Goal: Information Seeking & Learning: Check status

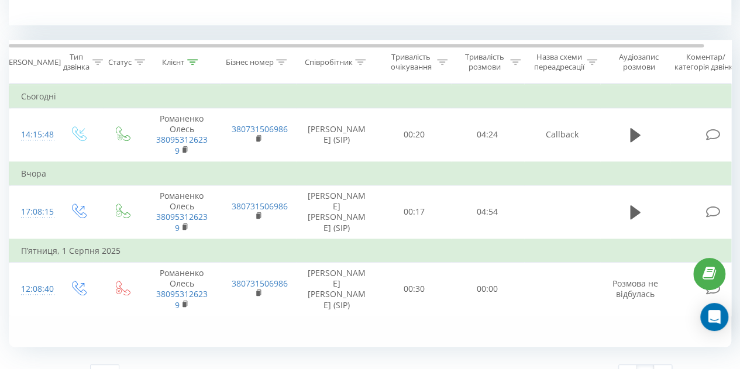
scroll to position [486, 0]
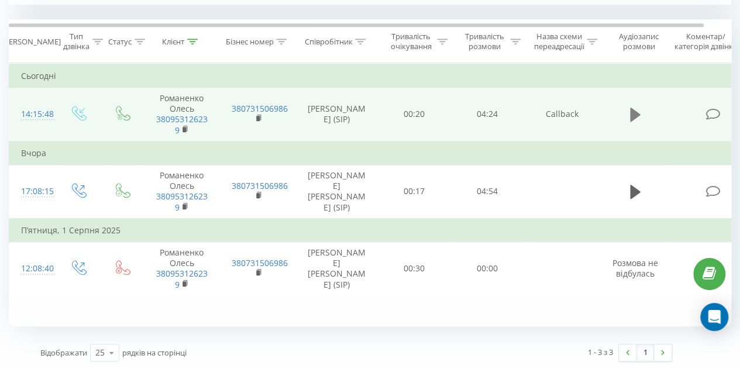
click at [634, 116] on icon at bounding box center [635, 115] width 11 height 14
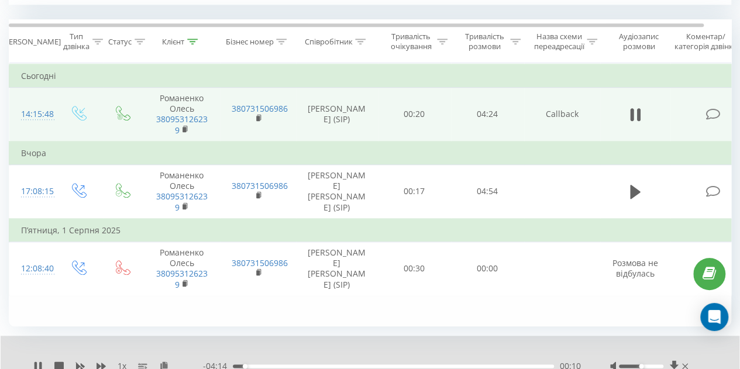
click at [409, 366] on div "02:24" at bounding box center [393, 367] width 321 height 4
click at [352, 365] on div "02:27" at bounding box center [393, 367] width 321 height 4
click at [390, 363] on div "- 02:28 01:56 01:56" at bounding box center [392, 367] width 378 height 12
click at [395, 365] on div "01:57" at bounding box center [393, 367] width 321 height 4
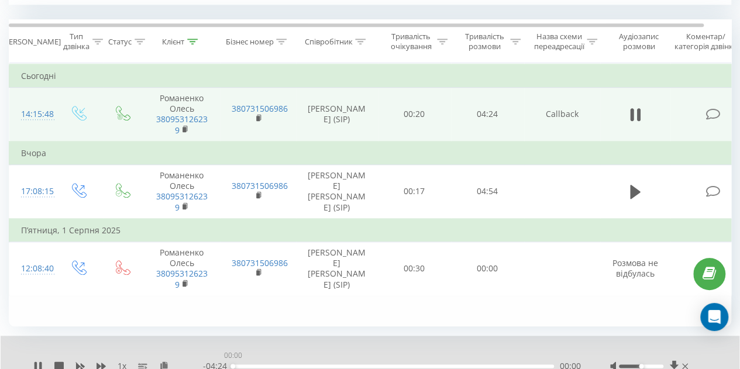
click at [439, 365] on div "00:00" at bounding box center [393, 367] width 321 height 4
click at [467, 366] on div "02:55" at bounding box center [393, 367] width 321 height 4
click at [489, 365] on div "03:31" at bounding box center [393, 367] width 321 height 4
click at [514, 365] on div "03:51" at bounding box center [393, 367] width 321 height 4
click at [537, 365] on div "04:10" at bounding box center [393, 367] width 321 height 4
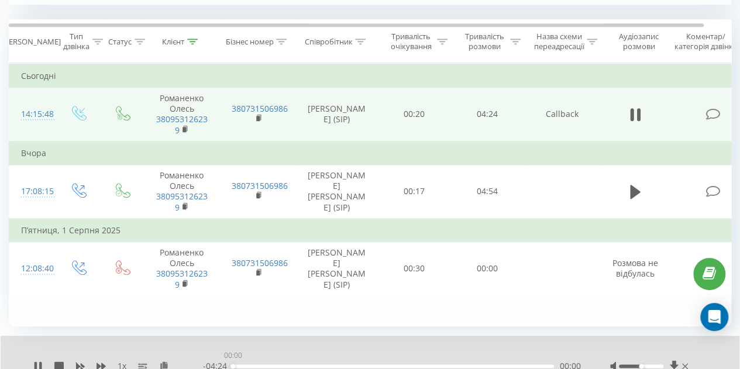
click at [547, 365] on div "00:00" at bounding box center [393, 367] width 321 height 4
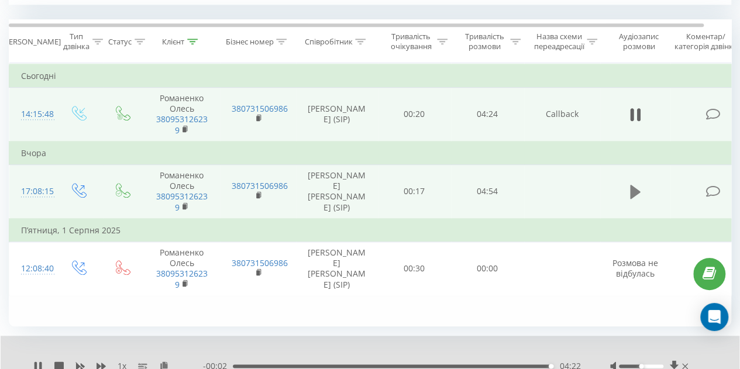
click at [639, 193] on icon at bounding box center [635, 192] width 11 height 16
click at [316, 366] on div "01:16" at bounding box center [393, 367] width 321 height 4
click at [340, 366] on div "01:21" at bounding box center [393, 367] width 321 height 4
click at [373, 365] on div "01:43" at bounding box center [393, 367] width 321 height 4
click at [395, 365] on div "02:27" at bounding box center [393, 367] width 321 height 4
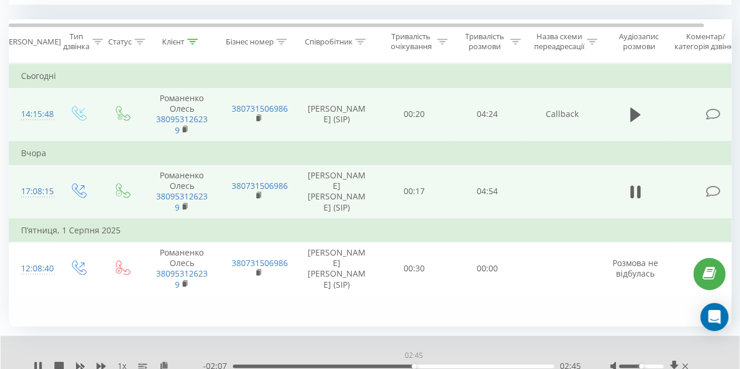
click at [414, 365] on div "02:45" at bounding box center [393, 367] width 321 height 4
click at [447, 365] on div "03:03" at bounding box center [393, 367] width 321 height 4
click at [464, 365] on div "03:19" at bounding box center [393, 367] width 321 height 4
click at [478, 365] on div "03:34" at bounding box center [393, 367] width 321 height 4
click at [490, 365] on div "03:45" at bounding box center [393, 367] width 321 height 4
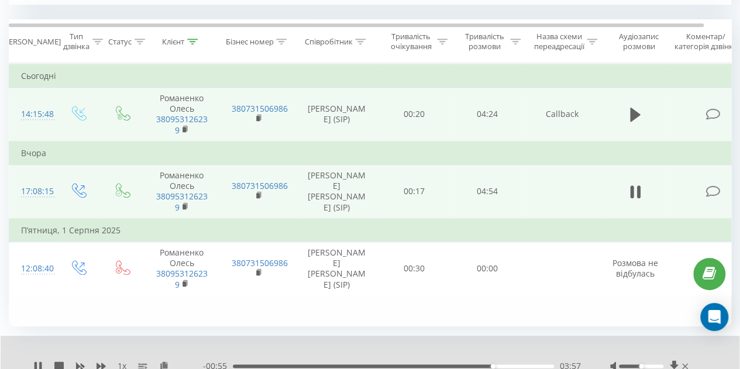
click at [502, 365] on div "03:57" at bounding box center [393, 367] width 321 height 4
click at [520, 366] on div "04:12" at bounding box center [393, 367] width 321 height 4
click at [538, 365] on div "04:38" at bounding box center [393, 367] width 321 height 4
click at [526, 365] on div "04:42" at bounding box center [393, 367] width 321 height 4
click at [42, 362] on icon at bounding box center [37, 366] width 9 height 9
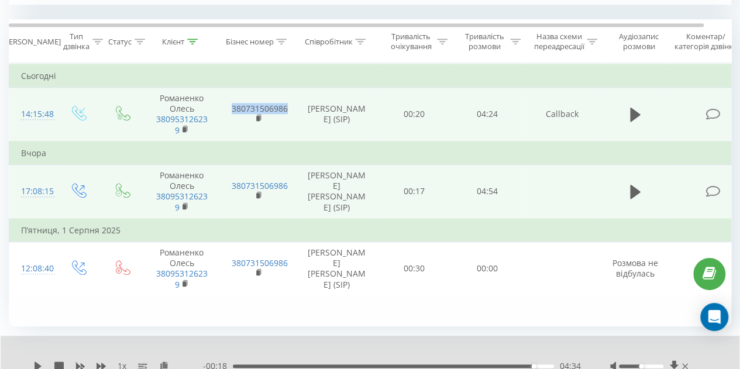
drag, startPoint x: 290, startPoint y: 107, endPoint x: 227, endPoint y: 108, distance: 63.2
click at [227, 108] on td "380731506986" at bounding box center [258, 115] width 76 height 54
drag, startPoint x: 215, startPoint y: 116, endPoint x: 153, endPoint y: 122, distance: 62.3
click at [153, 122] on td "Романенко Олесь 380953126239" at bounding box center [182, 115] width 76 height 54
click at [185, 127] on rect at bounding box center [185, 129] width 4 height 5
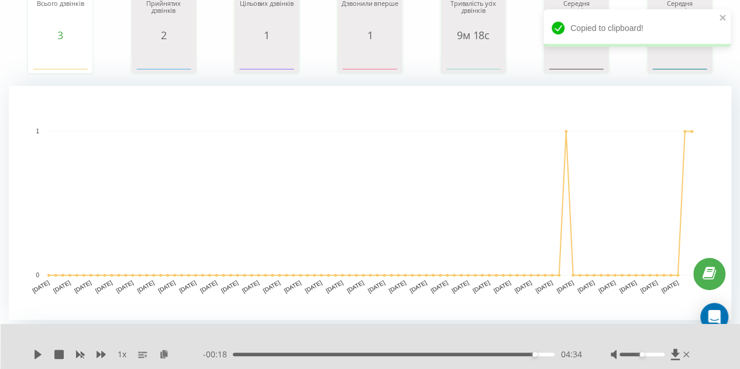
scroll to position [18, 0]
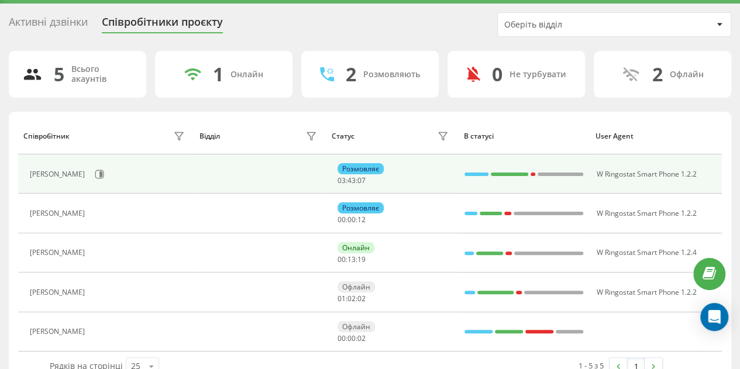
scroll to position [57, 0]
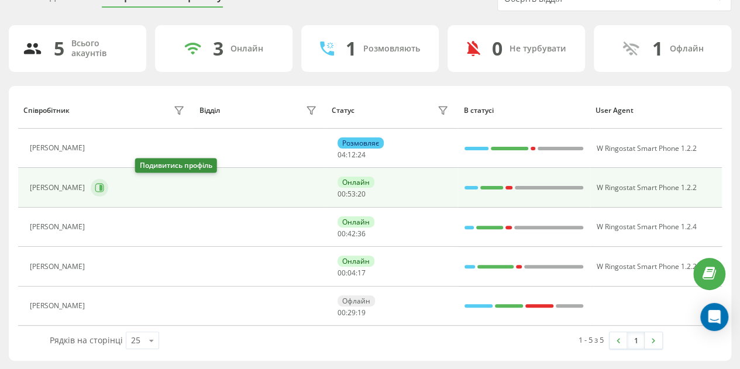
click at [104, 190] on icon at bounding box center [99, 187] width 9 height 9
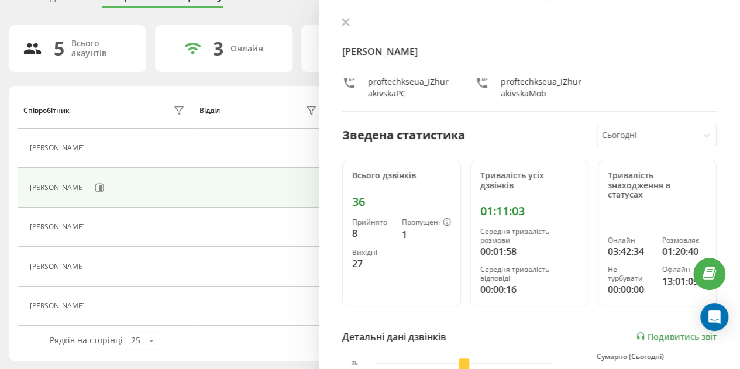
click at [342, 22] on icon at bounding box center [346, 22] width 8 height 8
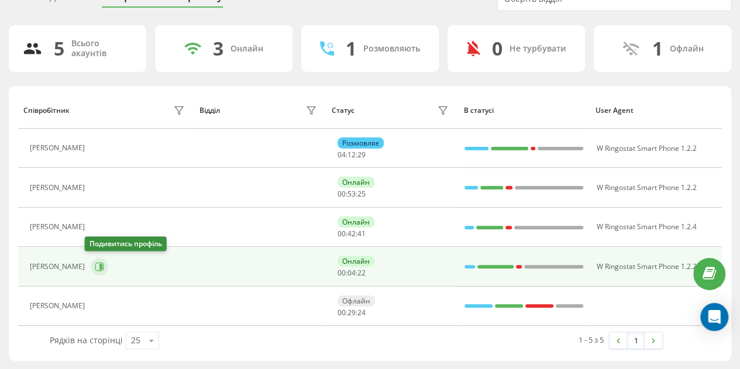
click at [95, 266] on icon at bounding box center [99, 266] width 9 height 9
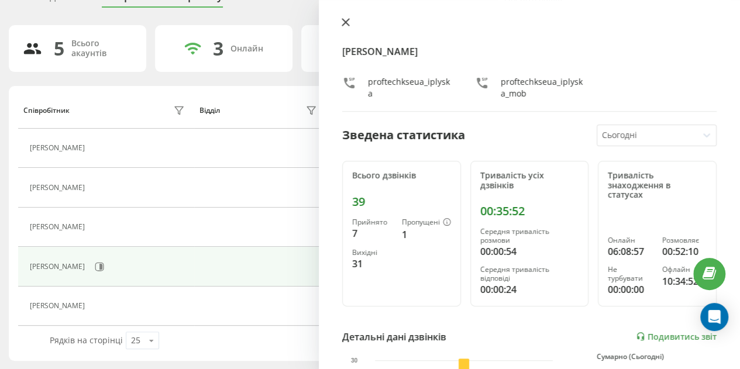
click at [349, 27] on button at bounding box center [345, 23] width 15 height 11
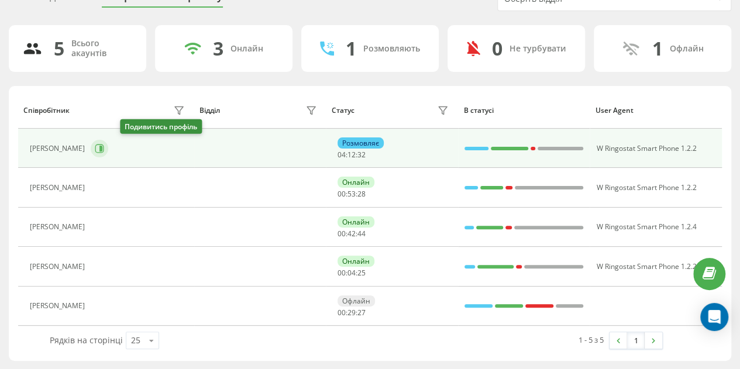
click at [104, 148] on icon at bounding box center [99, 148] width 9 height 9
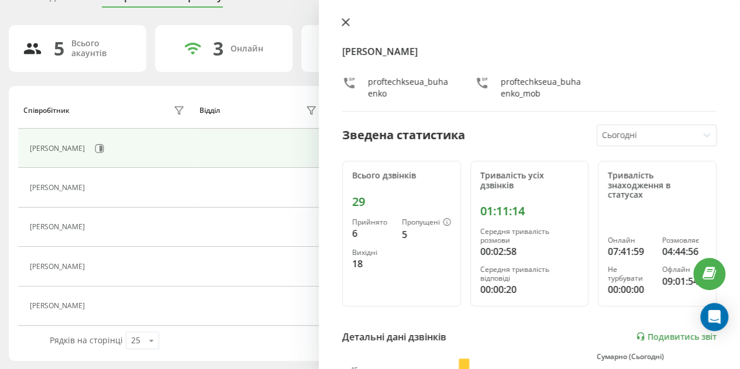
click at [345, 26] on icon at bounding box center [346, 22] width 8 height 8
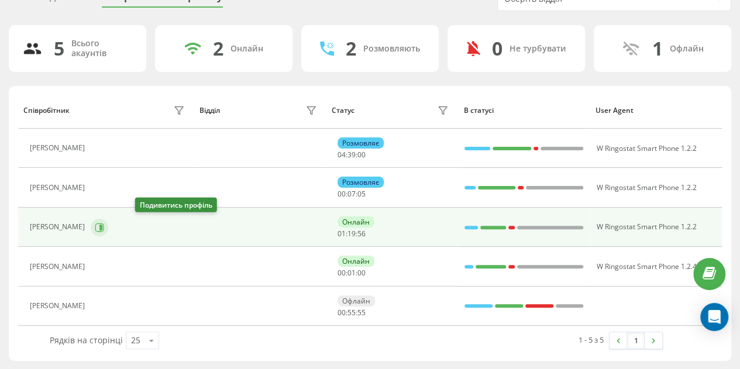
click at [104, 227] on icon at bounding box center [99, 227] width 9 height 9
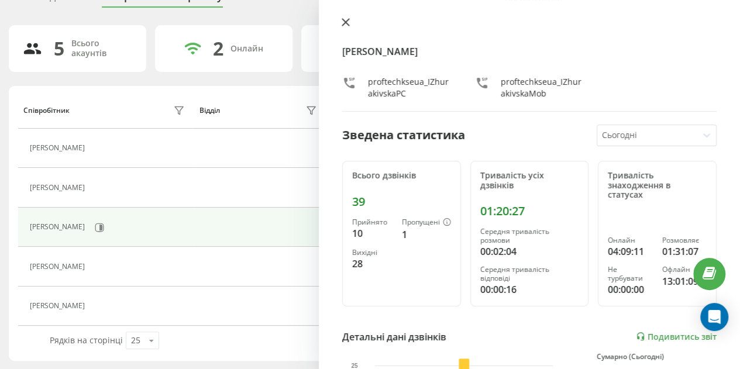
click at [350, 19] on button at bounding box center [345, 23] width 15 height 11
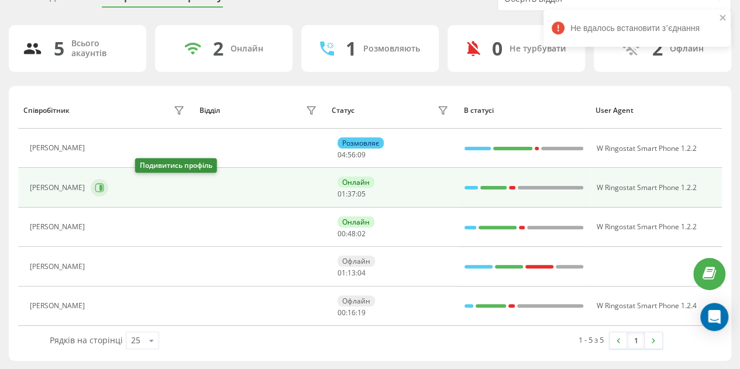
click at [104, 187] on icon at bounding box center [99, 187] width 9 height 9
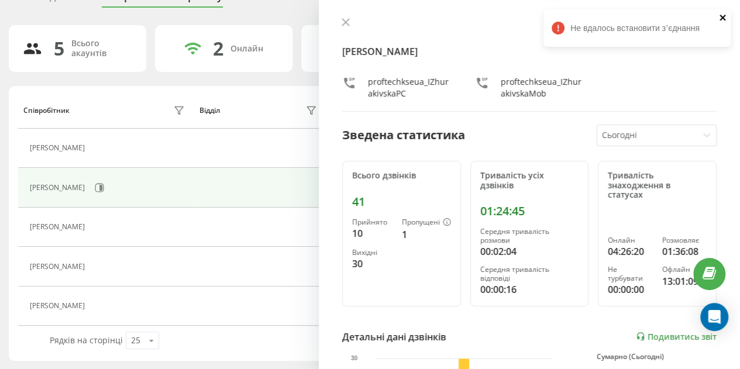
click at [723, 18] on icon "close" at bounding box center [723, 18] width 6 height 6
click at [345, 22] on icon at bounding box center [345, 22] width 7 height 7
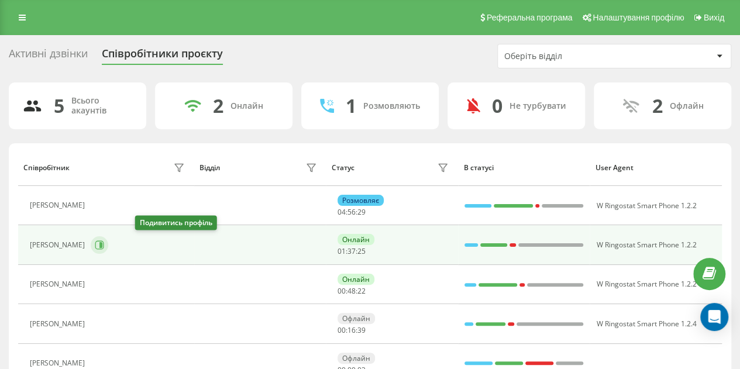
click at [102, 246] on icon at bounding box center [101, 245] width 3 height 6
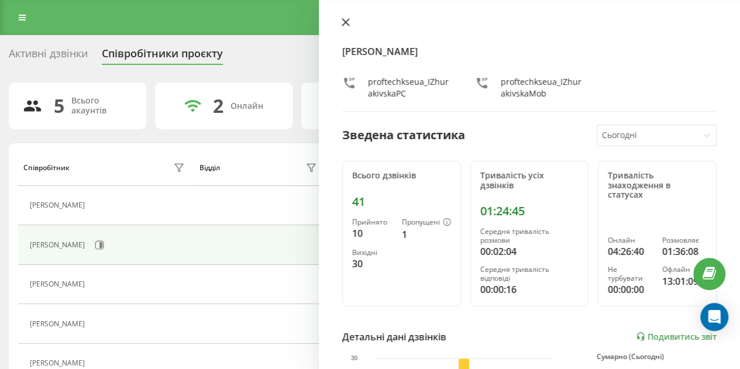
click at [345, 25] on icon at bounding box center [346, 22] width 8 height 8
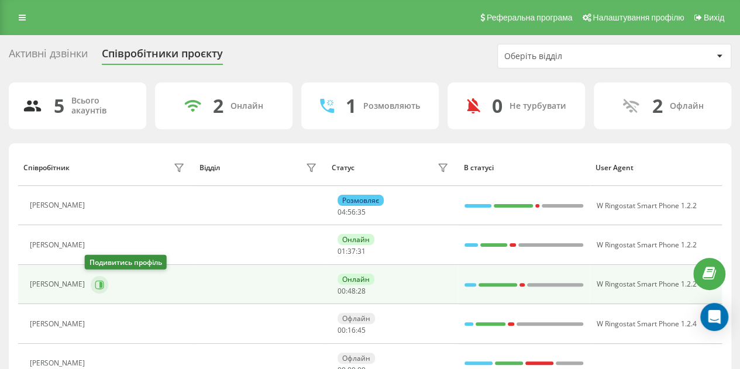
click at [95, 286] on icon at bounding box center [99, 284] width 9 height 9
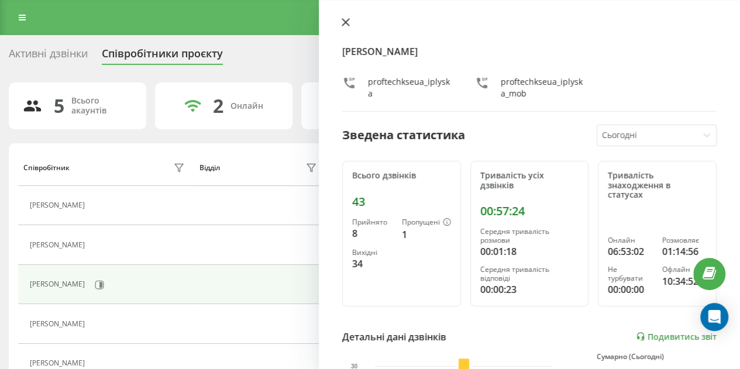
click at [343, 23] on icon at bounding box center [346, 22] width 8 height 8
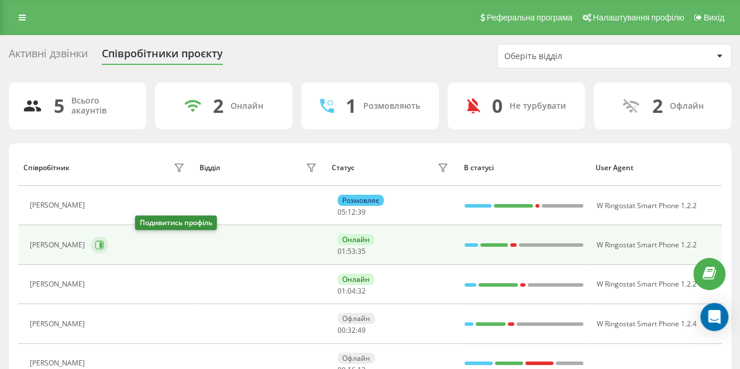
click at [104, 243] on icon at bounding box center [99, 245] width 9 height 9
